Goal: Find specific page/section: Find specific page/section

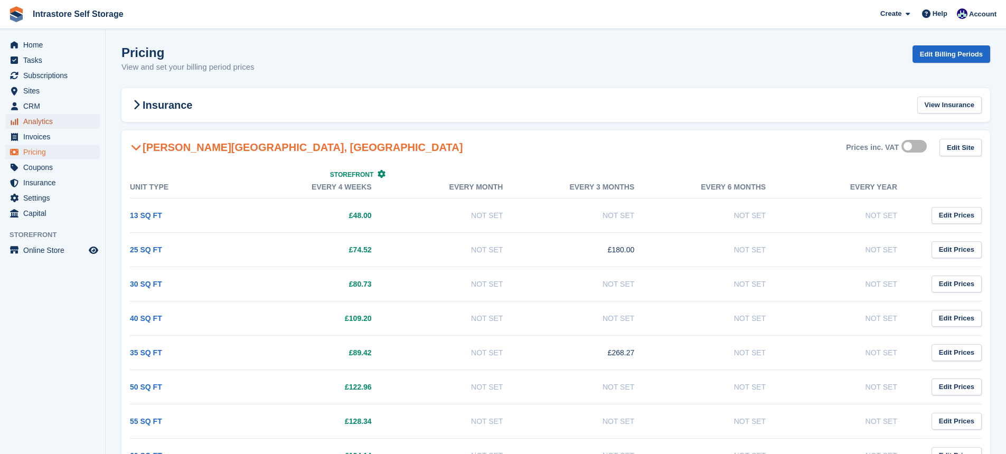
click at [49, 121] on span "Analytics" at bounding box center [54, 121] width 63 height 15
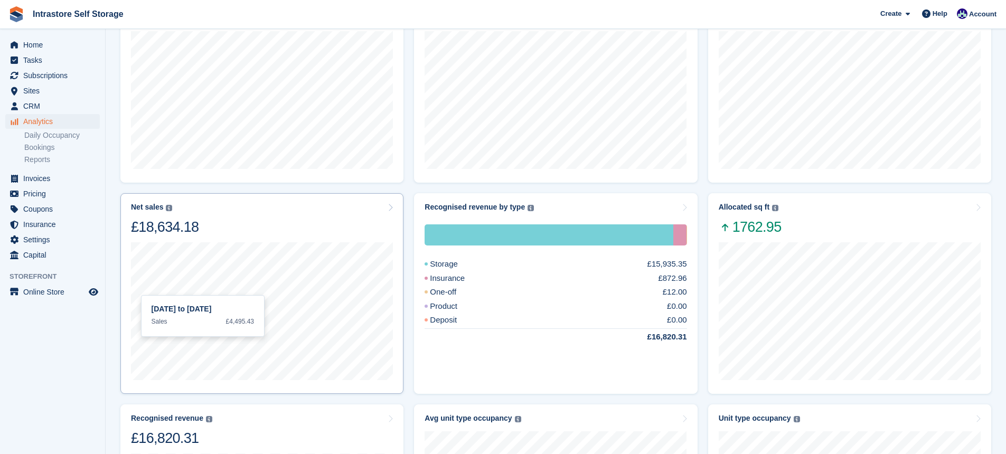
scroll to position [132, 0]
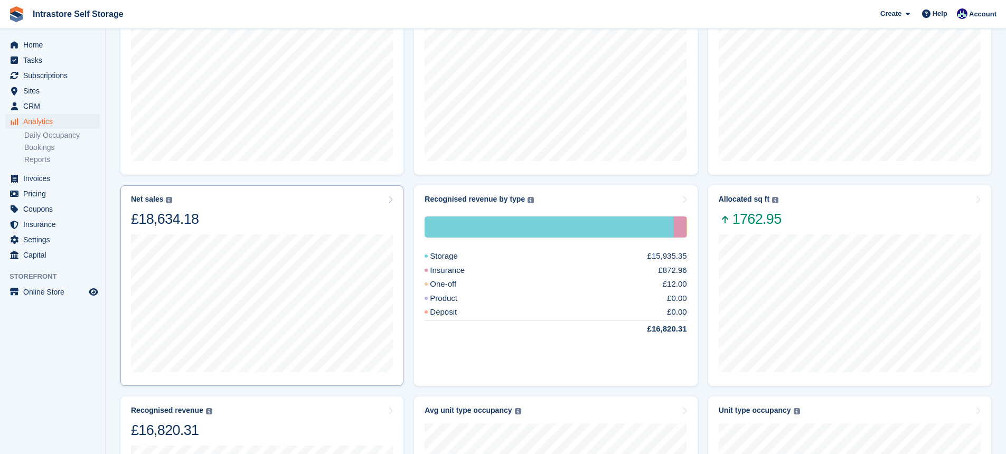
click at [394, 193] on div "Net sales The sum of all finalised invoices, after discount and excluding tax. …" at bounding box center [261, 285] width 283 height 201
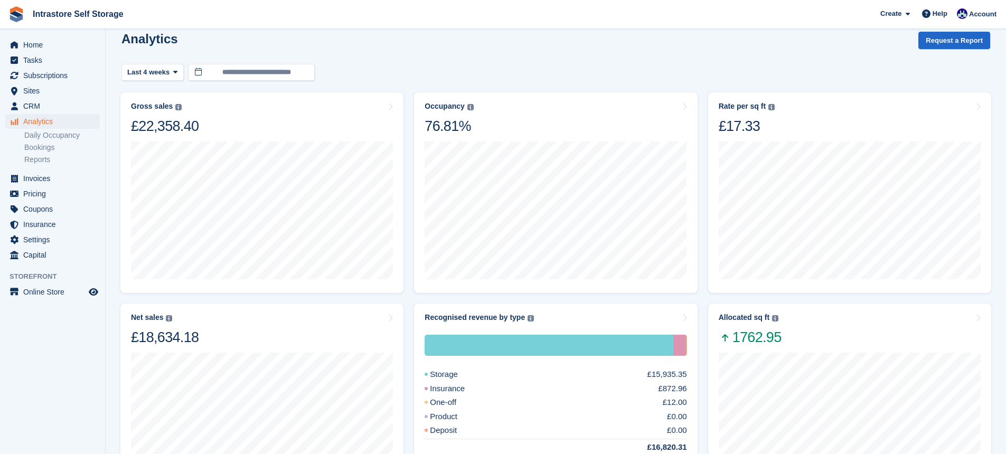
scroll to position [0, 0]
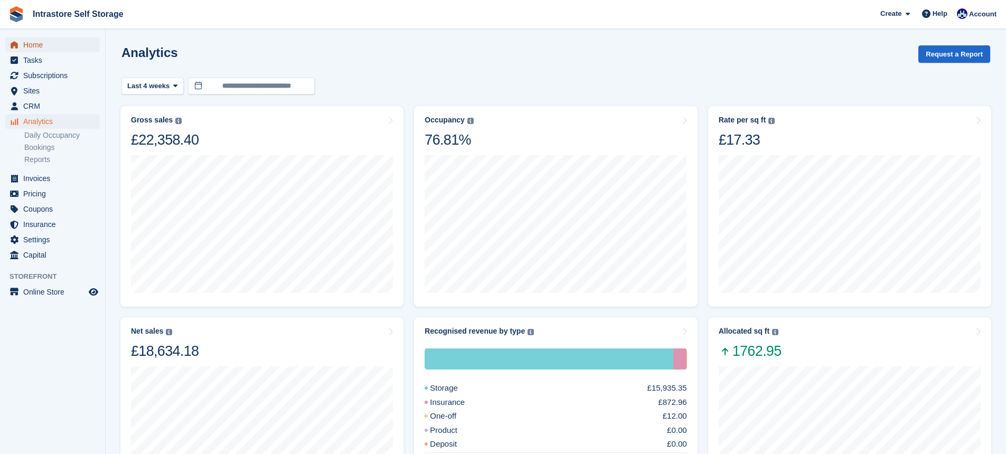
click at [38, 46] on span "Home" at bounding box center [54, 45] width 63 height 15
